Goal: Find specific page/section: Find specific page/section

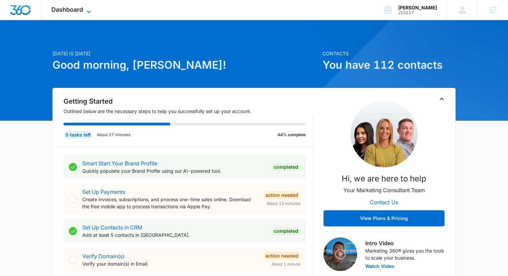
click at [85, 8] on icon at bounding box center [89, 12] width 8 height 8
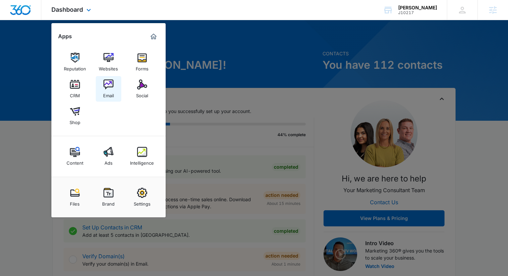
click at [109, 85] on img at bounding box center [108, 85] width 10 height 10
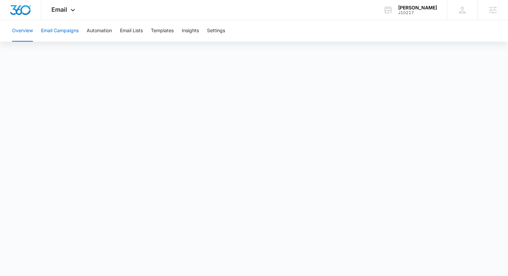
click at [62, 32] on button "Email Campaigns" at bounding box center [60, 30] width 38 height 21
click at [430, 7] on div "[PERSON_NAME]" at bounding box center [417, 7] width 39 height 5
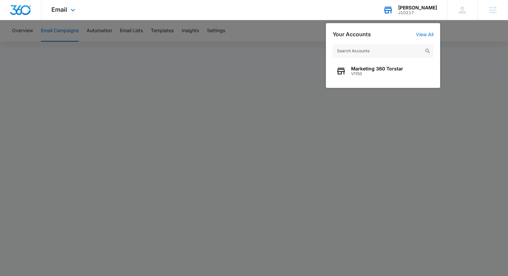
click at [435, 6] on div "[PERSON_NAME]" at bounding box center [417, 7] width 39 height 5
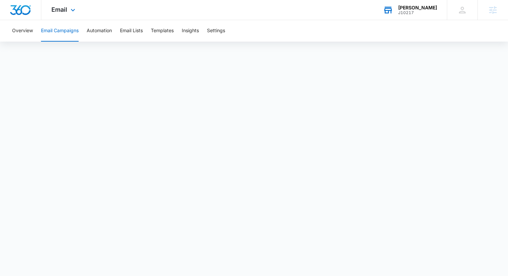
click at [430, 8] on div "[PERSON_NAME]" at bounding box center [417, 7] width 39 height 5
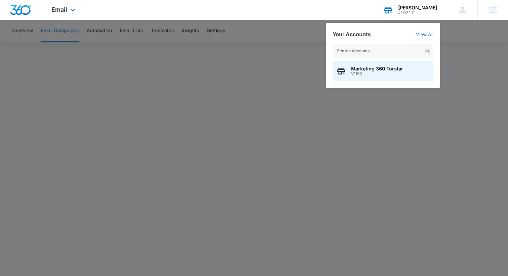
click at [373, 49] on input "text" at bounding box center [383, 50] width 101 height 13
type input "j3055"
click at [360, 71] on span "[PERSON_NAME]" at bounding box center [370, 68] width 39 height 5
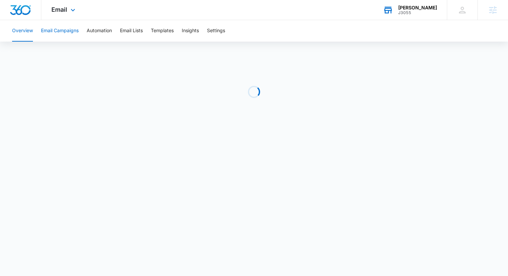
click at [68, 32] on button "Email Campaigns" at bounding box center [60, 30] width 38 height 21
